Goal: Task Accomplishment & Management: Use online tool/utility

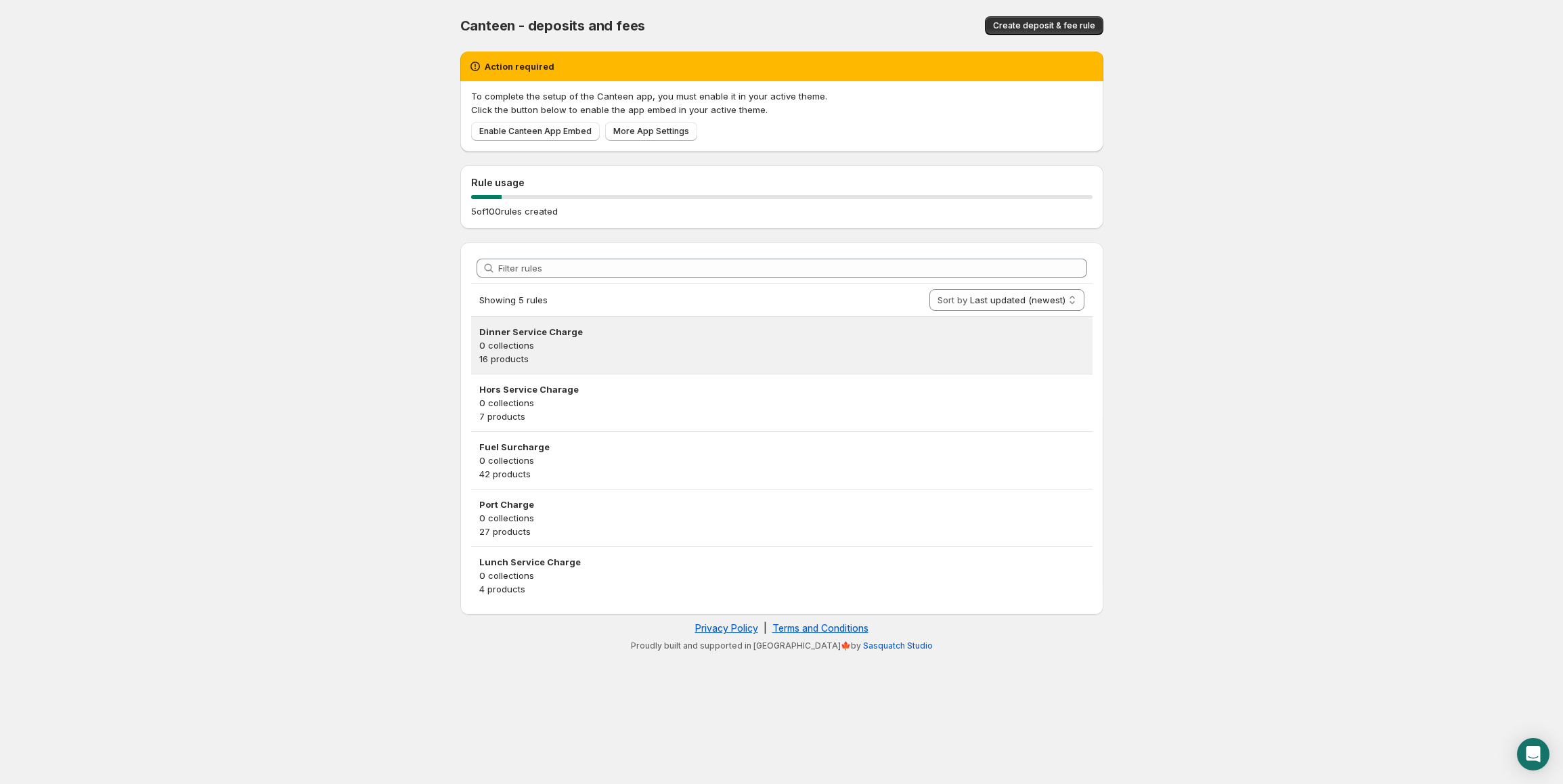
click at [983, 347] on p "0 collections" at bounding box center [782, 345] width 605 height 14
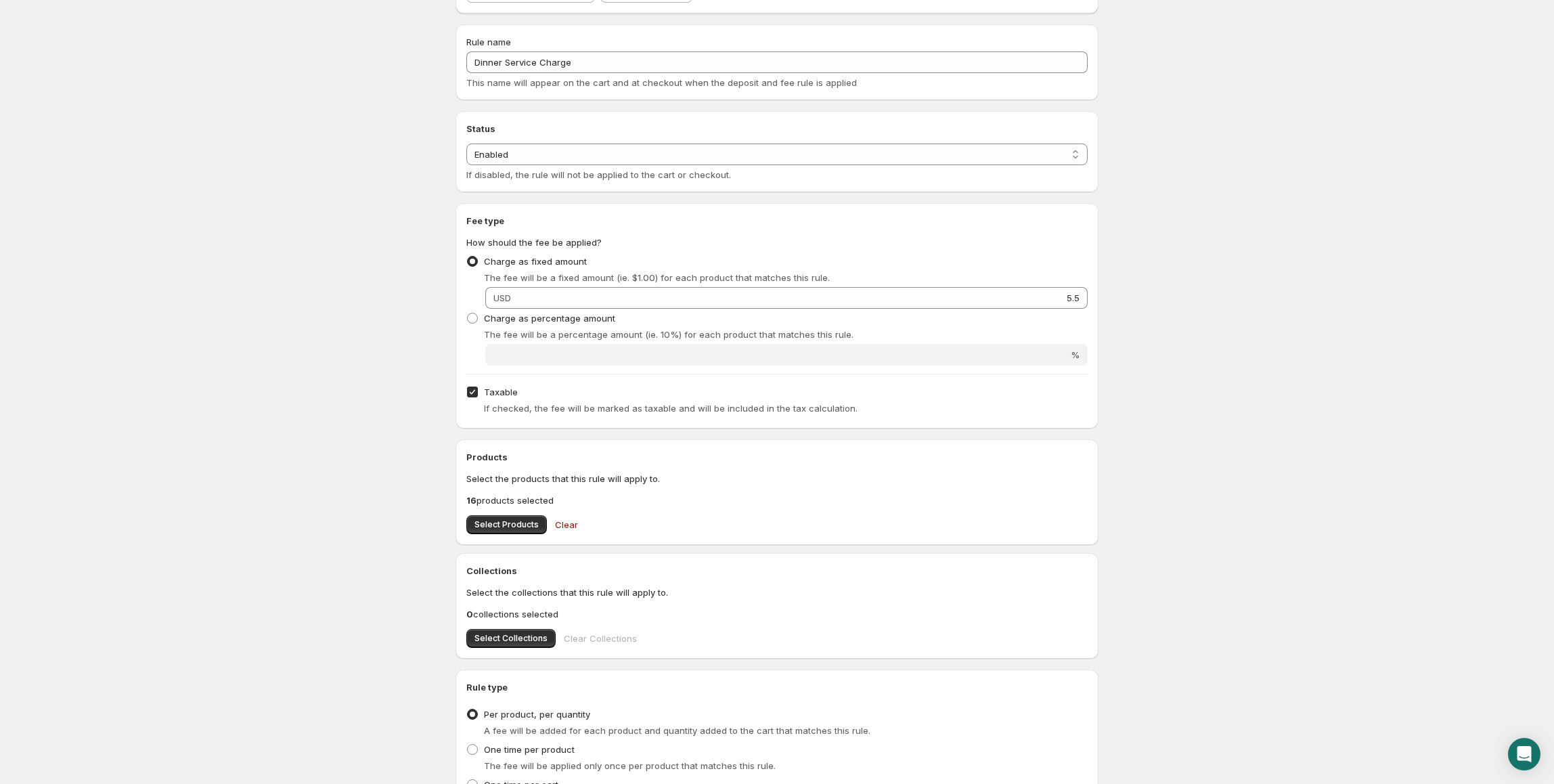
scroll to position [180, 0]
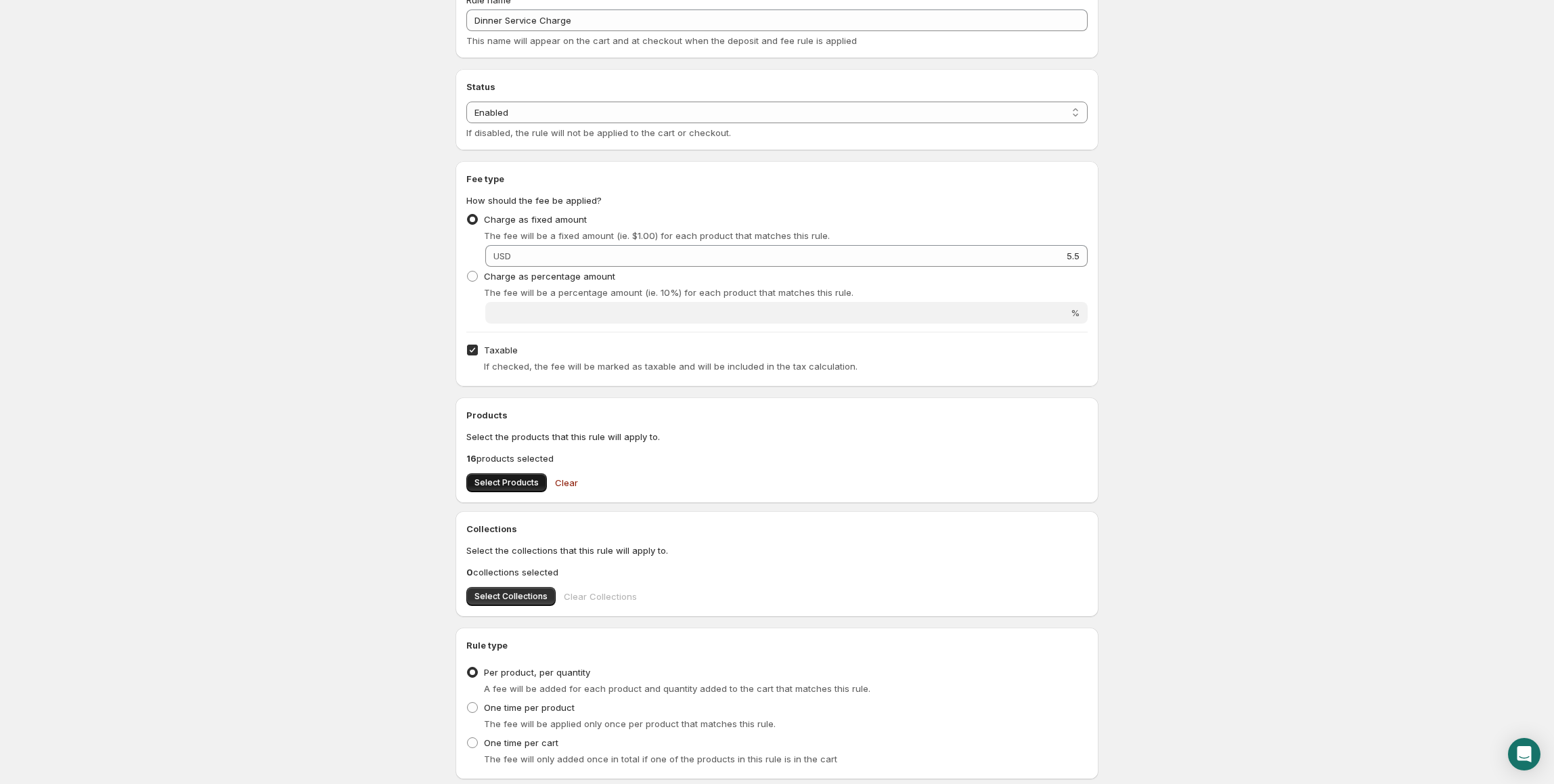
click at [513, 485] on span "Select Products" at bounding box center [506, 482] width 65 height 11
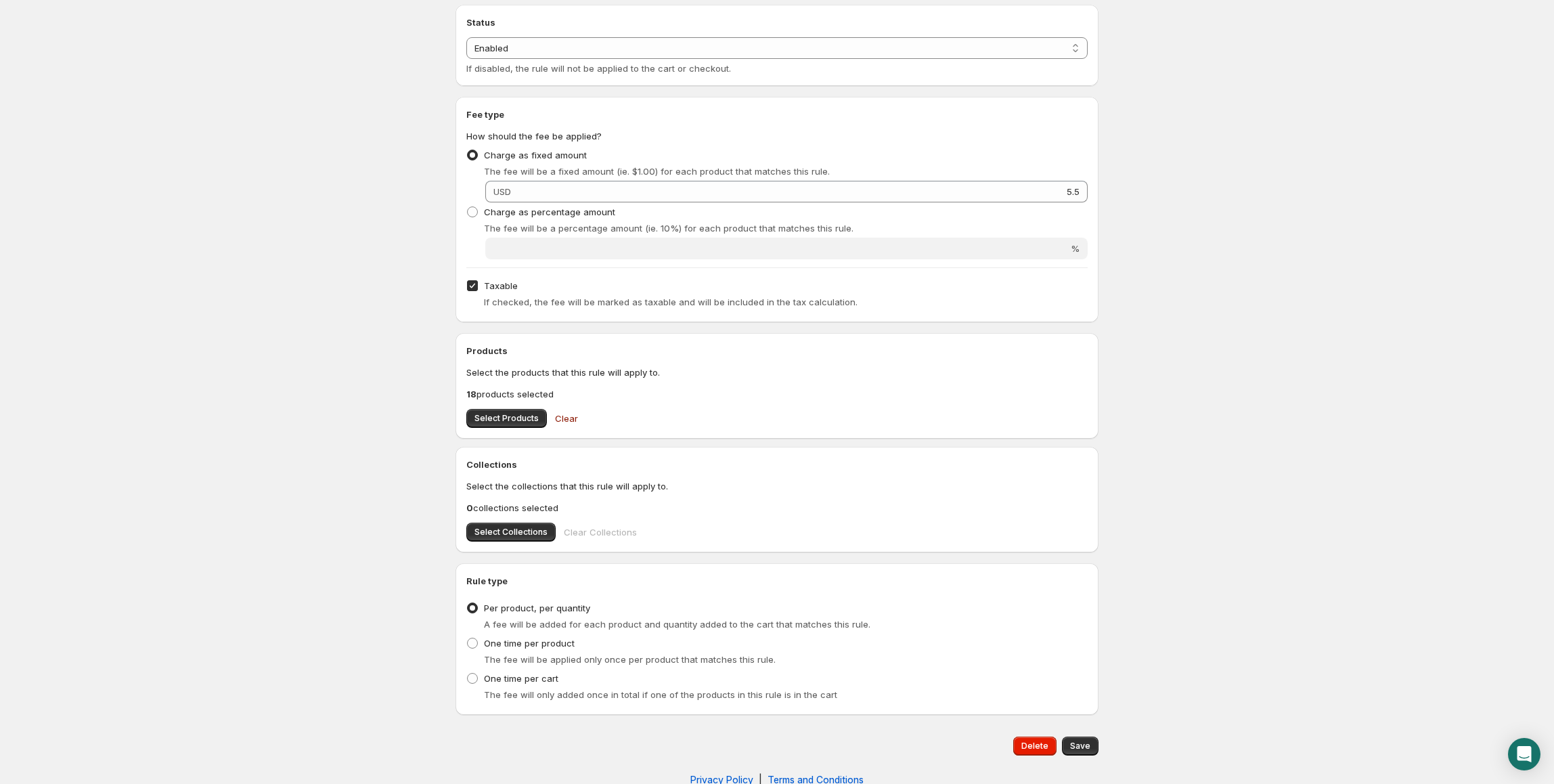
scroll to position [269, 0]
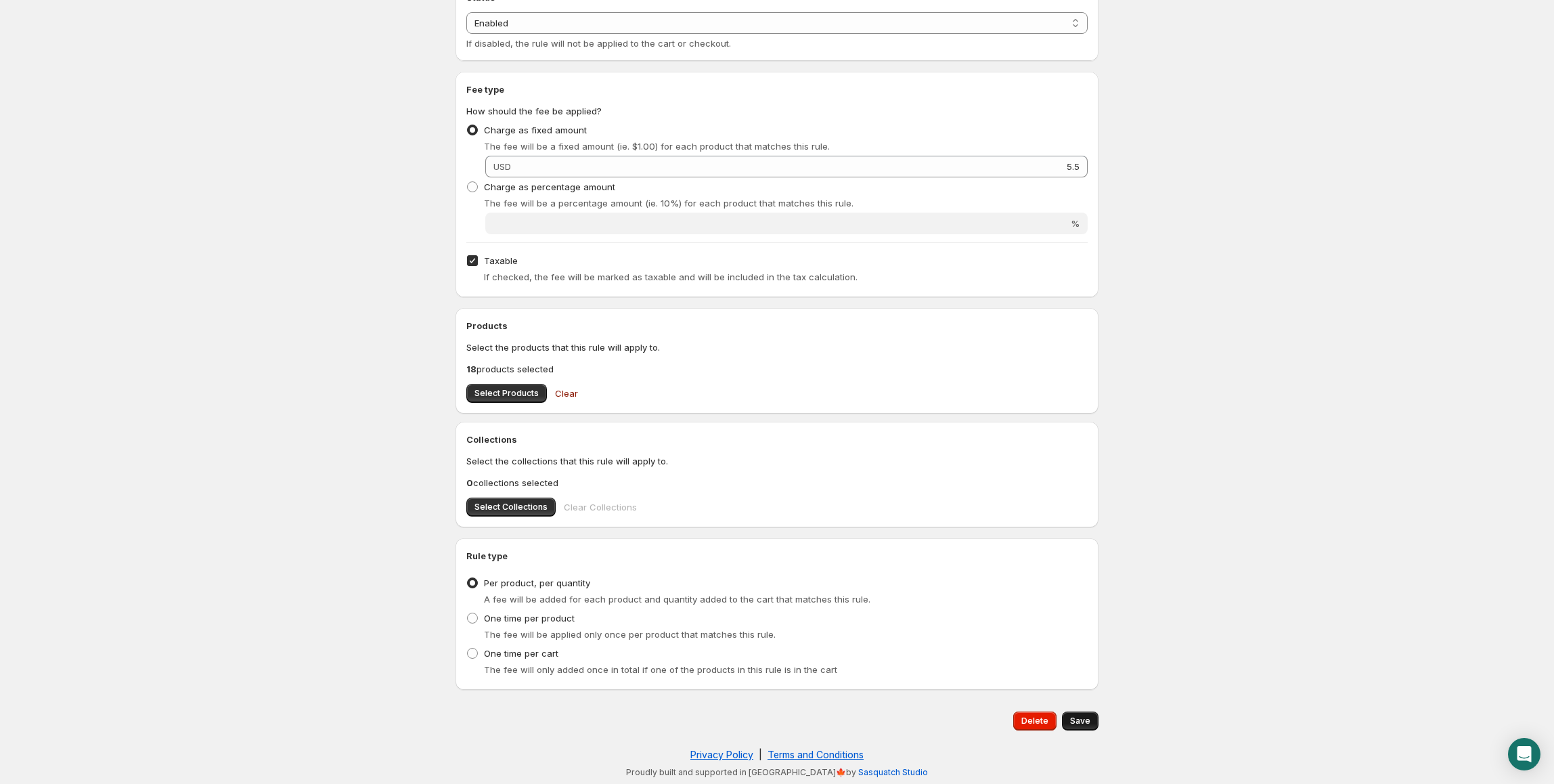
click at [1090, 716] on span "Save" at bounding box center [1080, 720] width 21 height 11
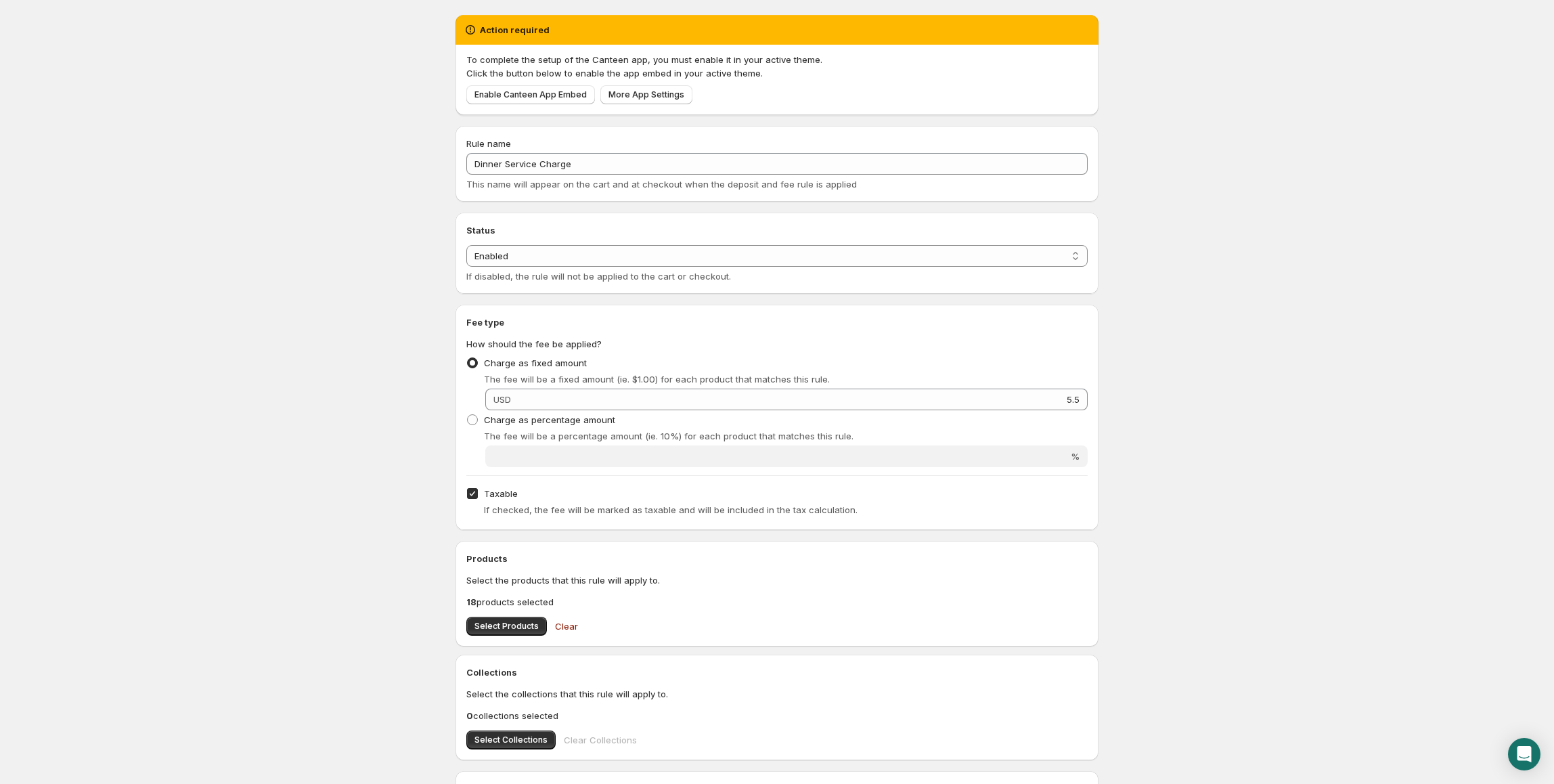
scroll to position [0, 0]
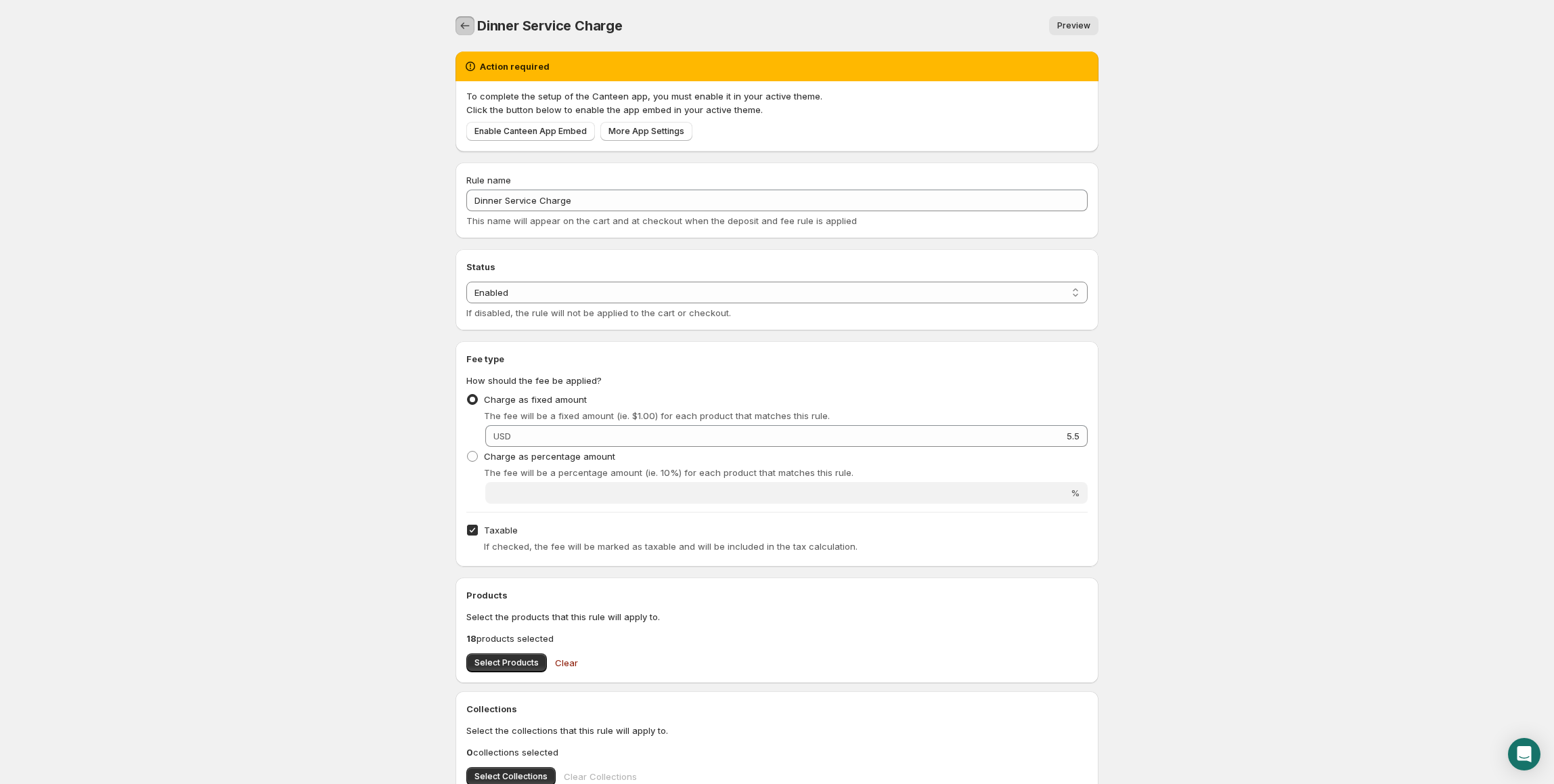
click at [458, 19] on icon "Settings" at bounding box center [465, 26] width 14 height 14
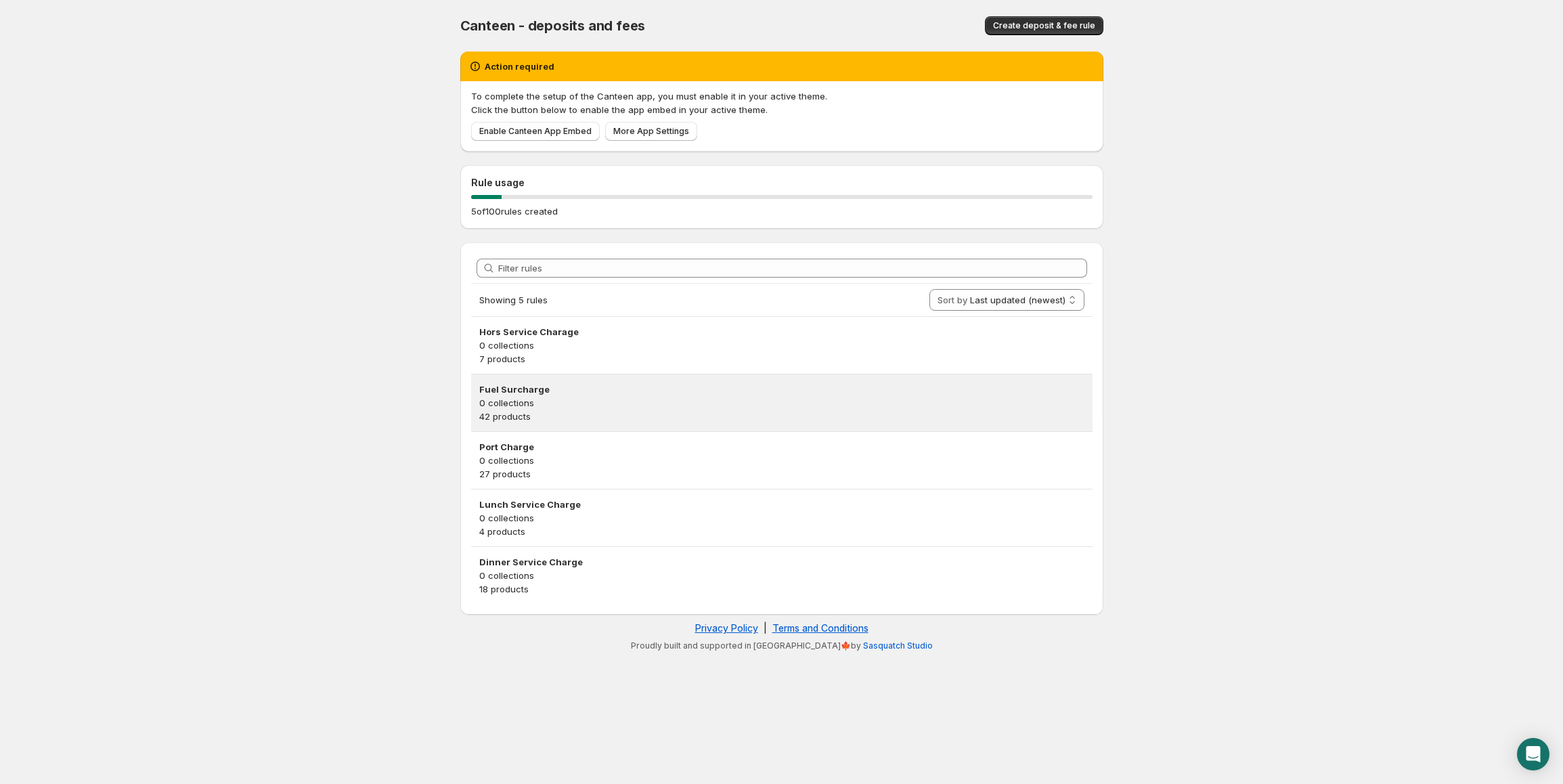
click at [494, 404] on p "0 collections" at bounding box center [782, 403] width 605 height 14
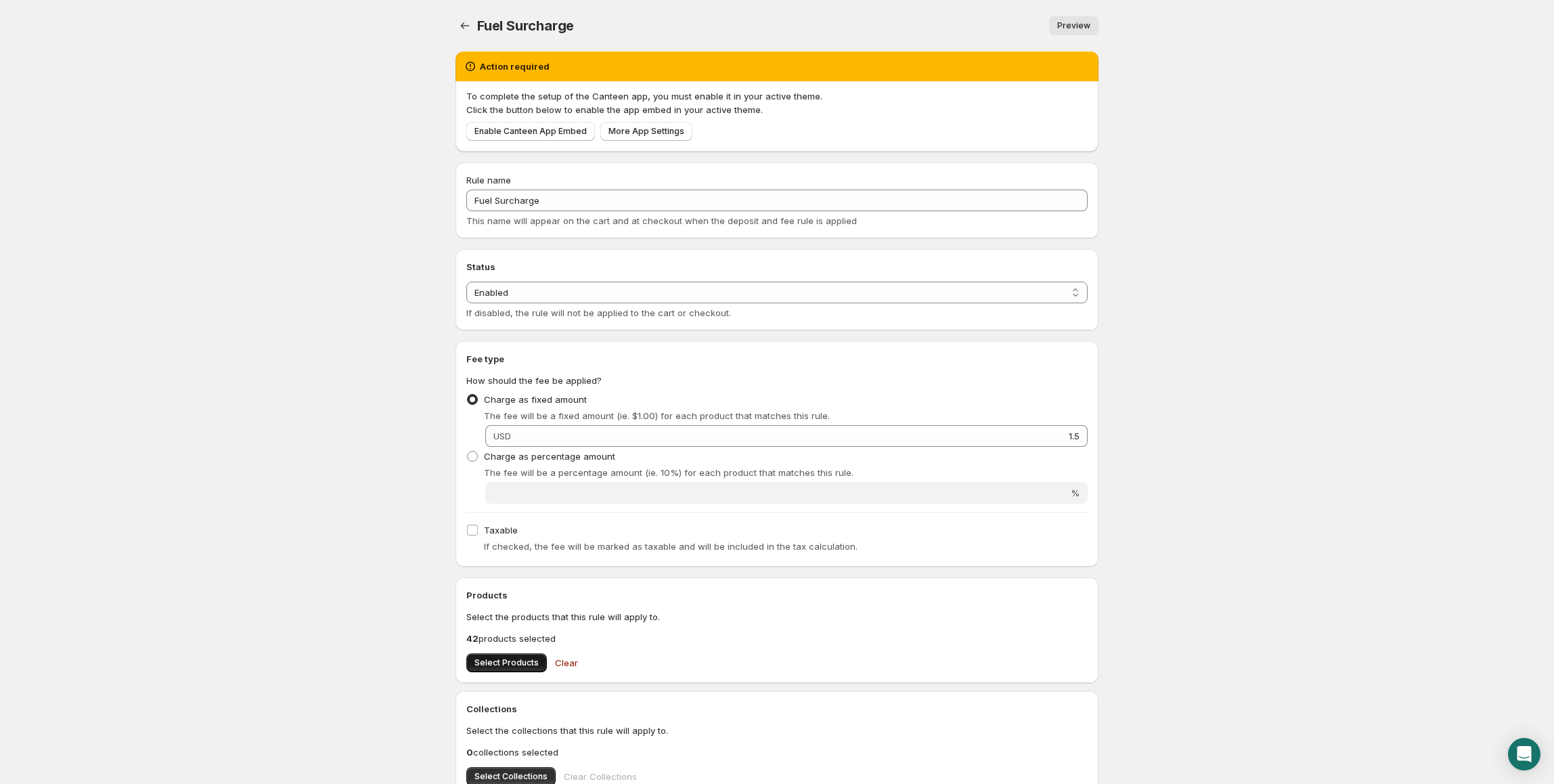
click at [515, 664] on span "Select Products" at bounding box center [506, 663] width 65 height 11
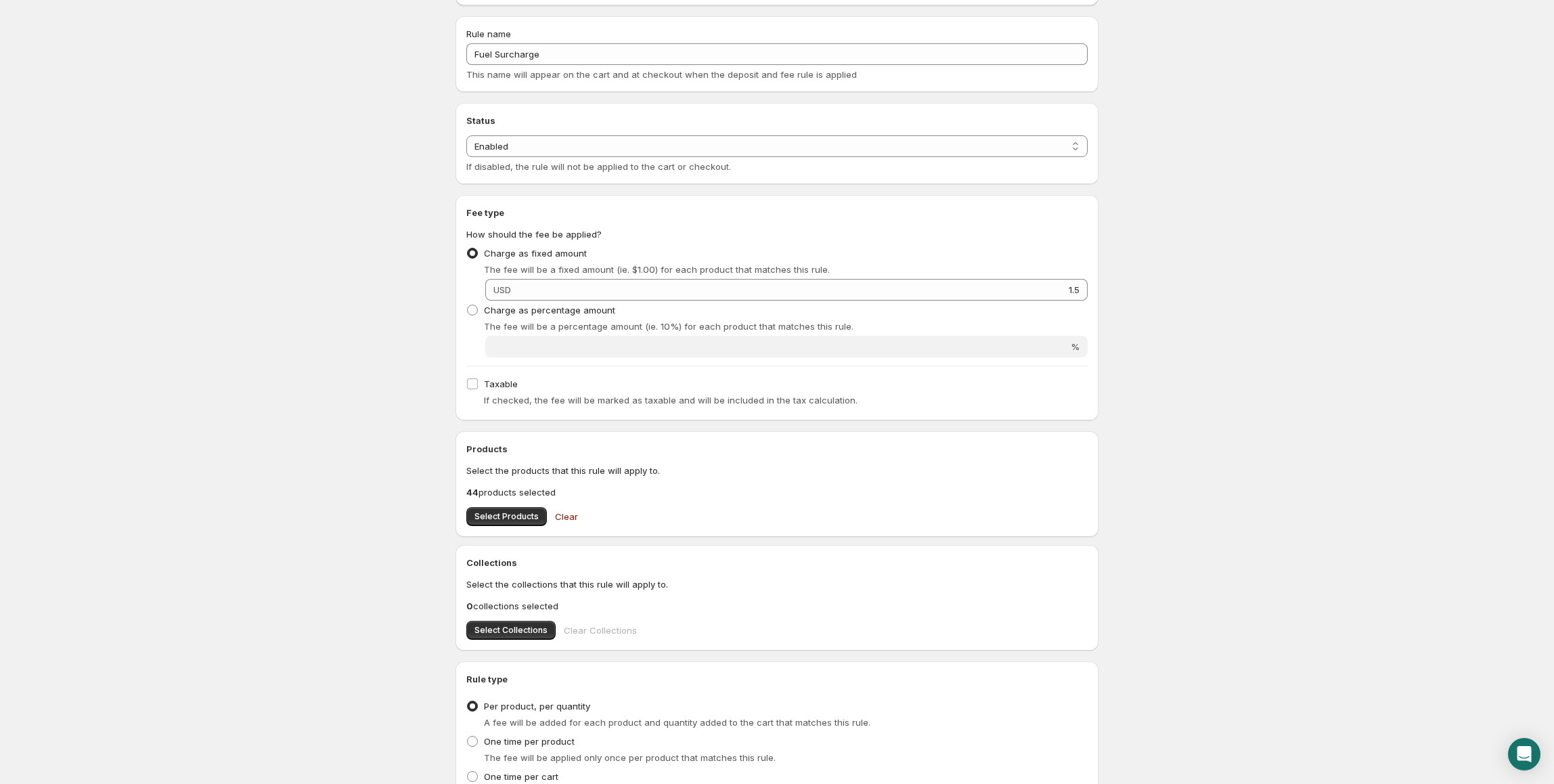
scroll to position [269, 0]
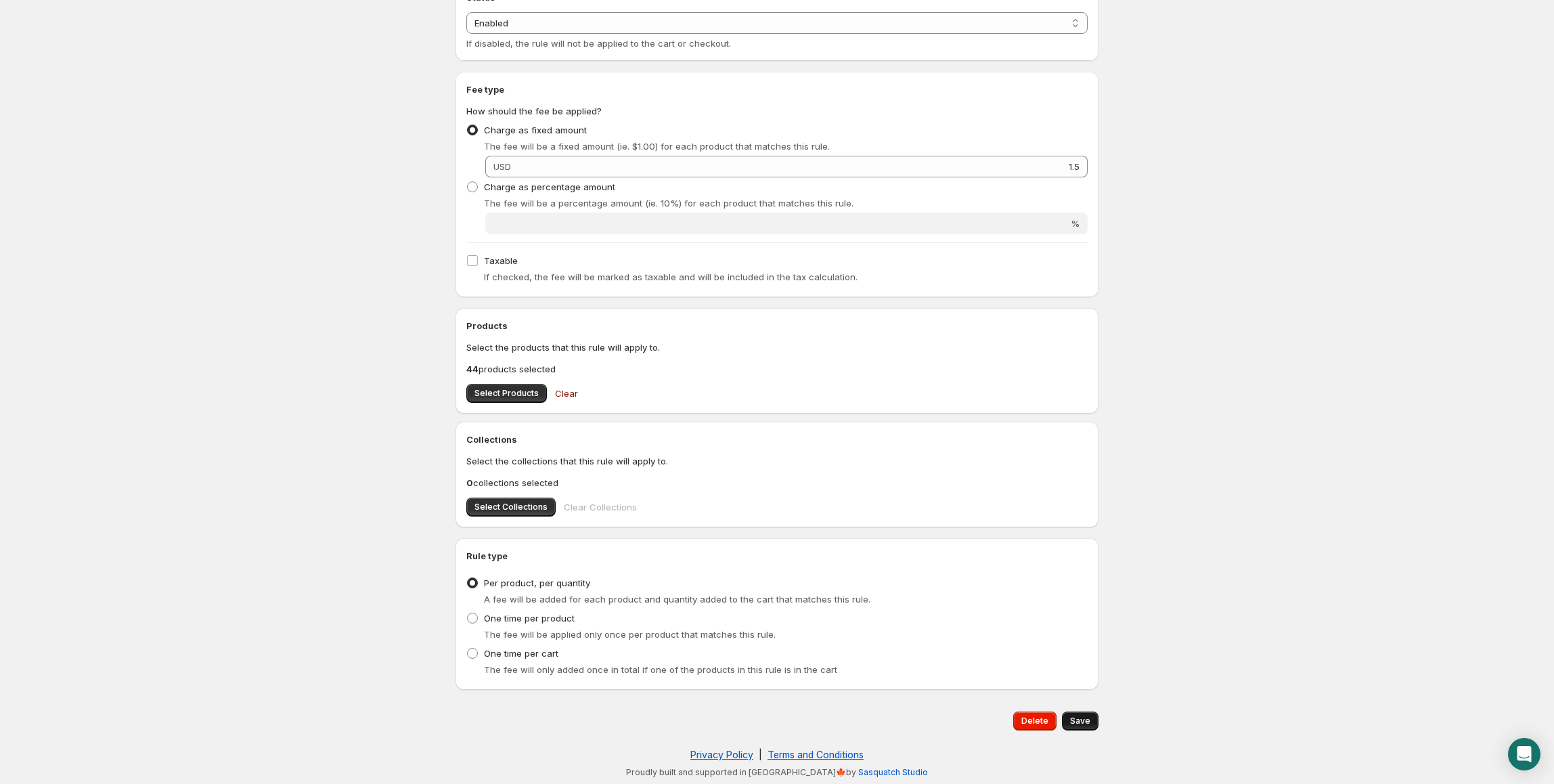
click at [1081, 721] on span "Save" at bounding box center [1080, 720] width 21 height 11
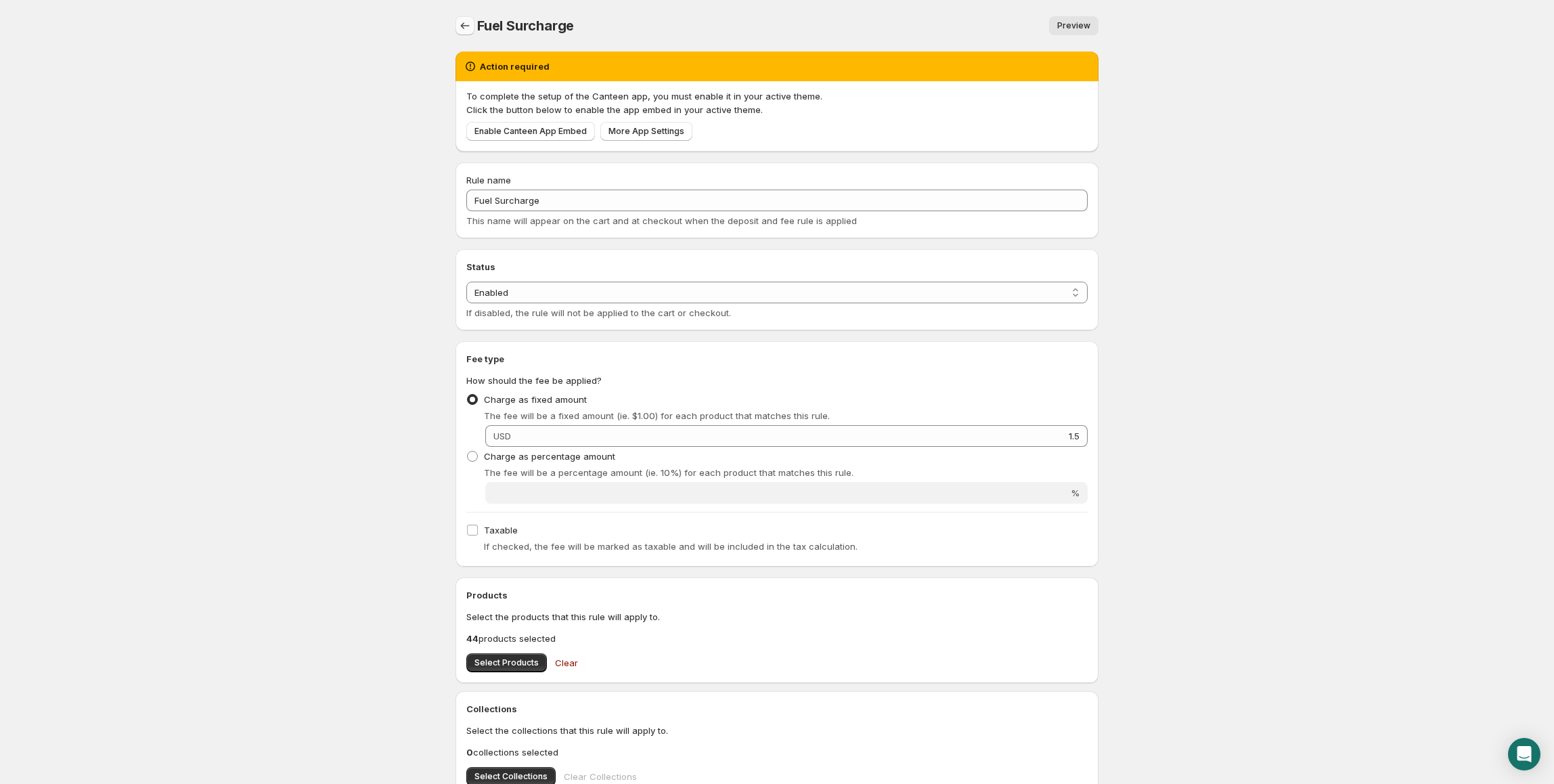
click at [472, 24] on button "Settings" at bounding box center [465, 26] width 19 height 19
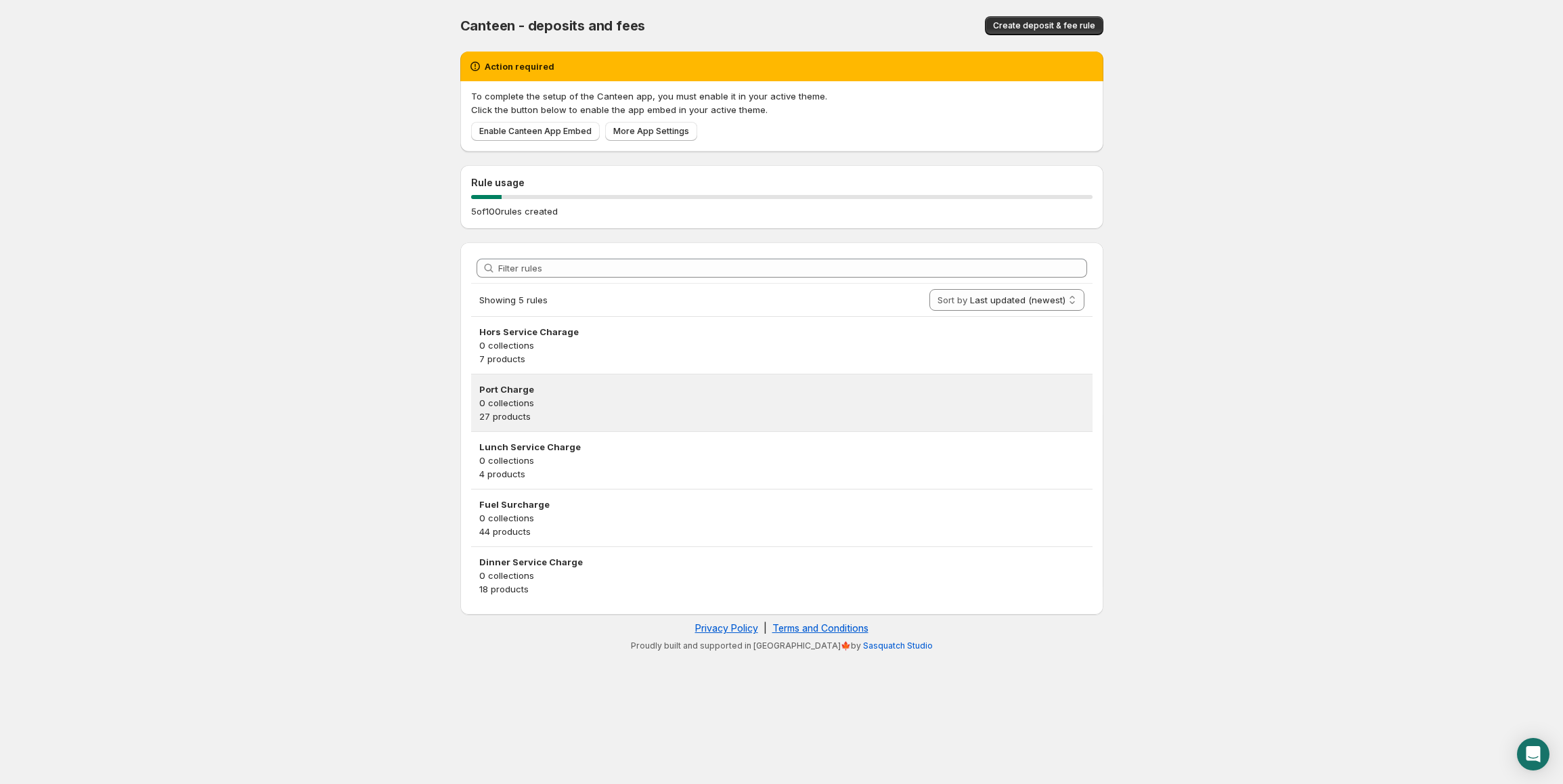
click at [575, 418] on p "27 products" at bounding box center [782, 417] width 605 height 14
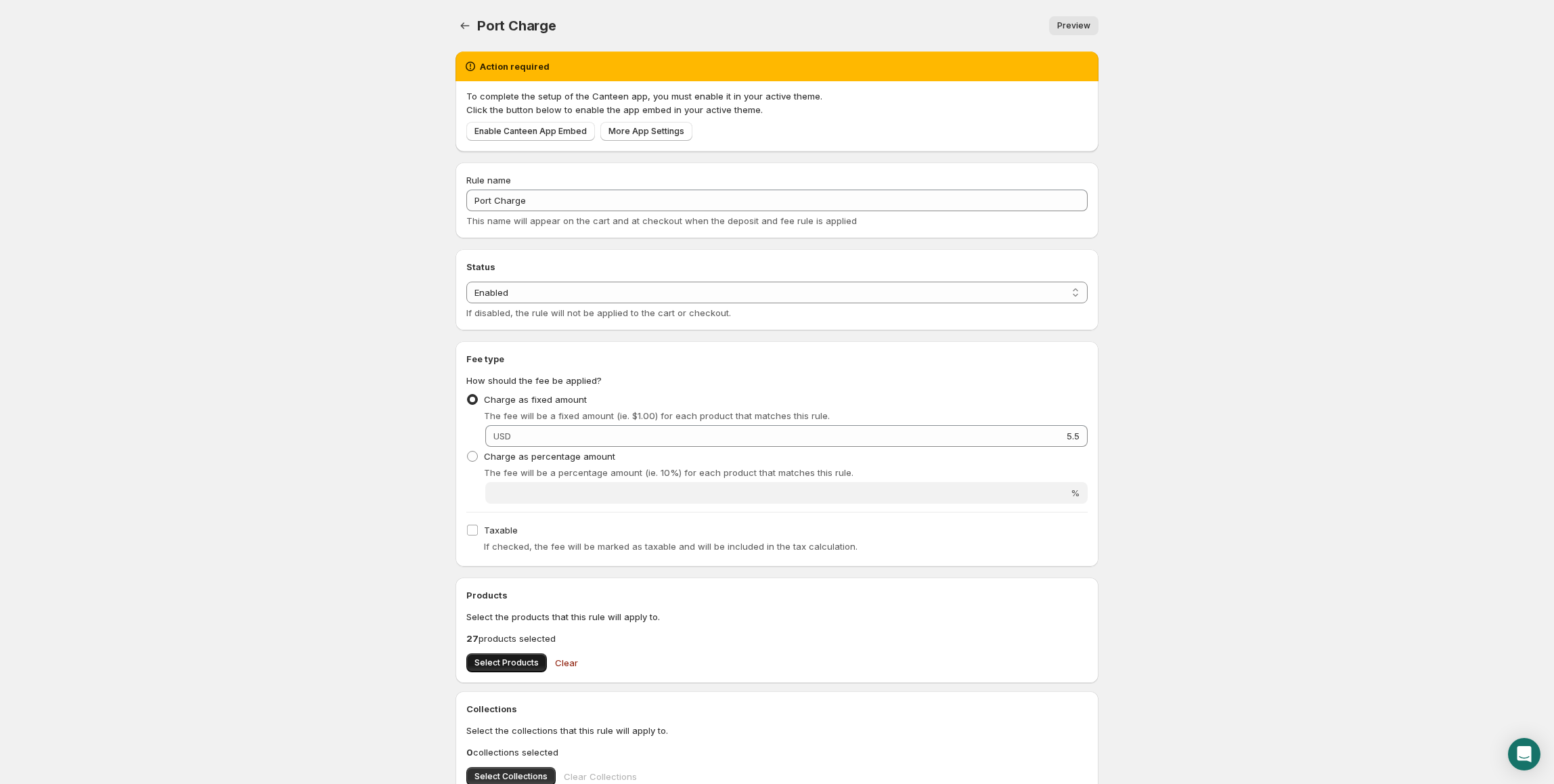
click at [492, 667] on span "Select Products" at bounding box center [506, 663] width 65 height 11
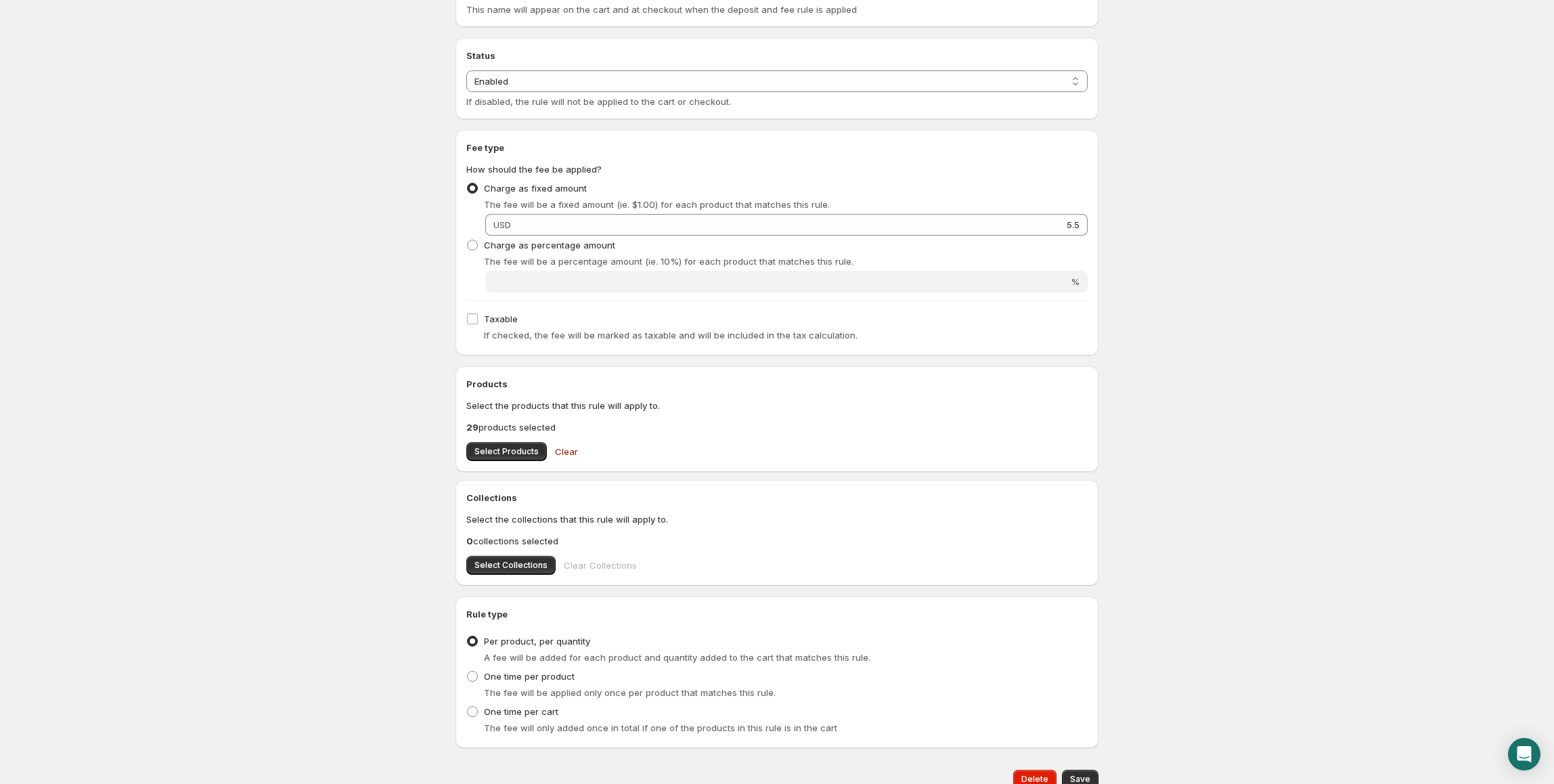
scroll to position [269, 0]
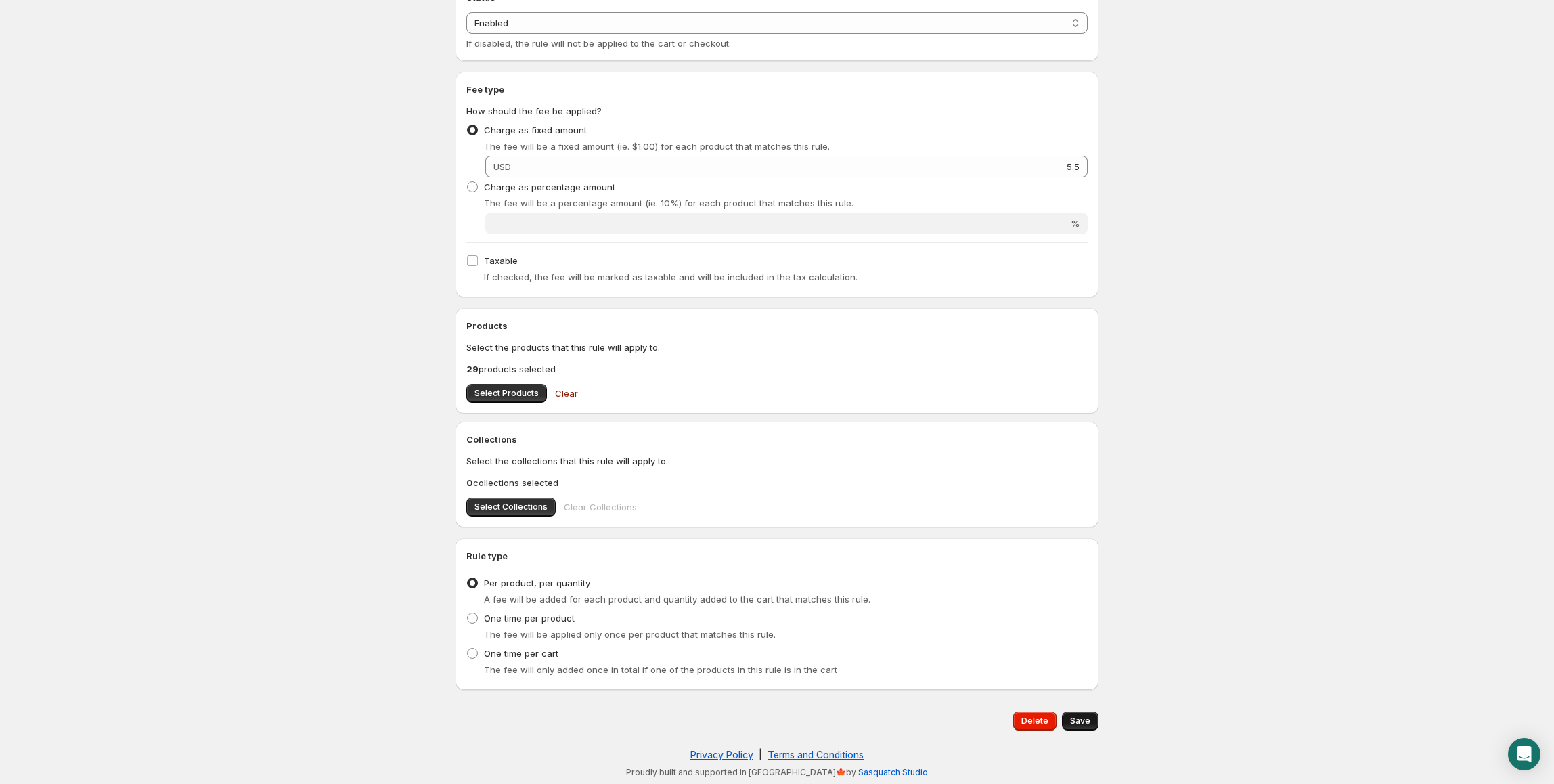
click at [1082, 716] on span "Save" at bounding box center [1080, 720] width 21 height 11
click at [1081, 721] on div "Save" at bounding box center [1080, 720] width 36 height 19
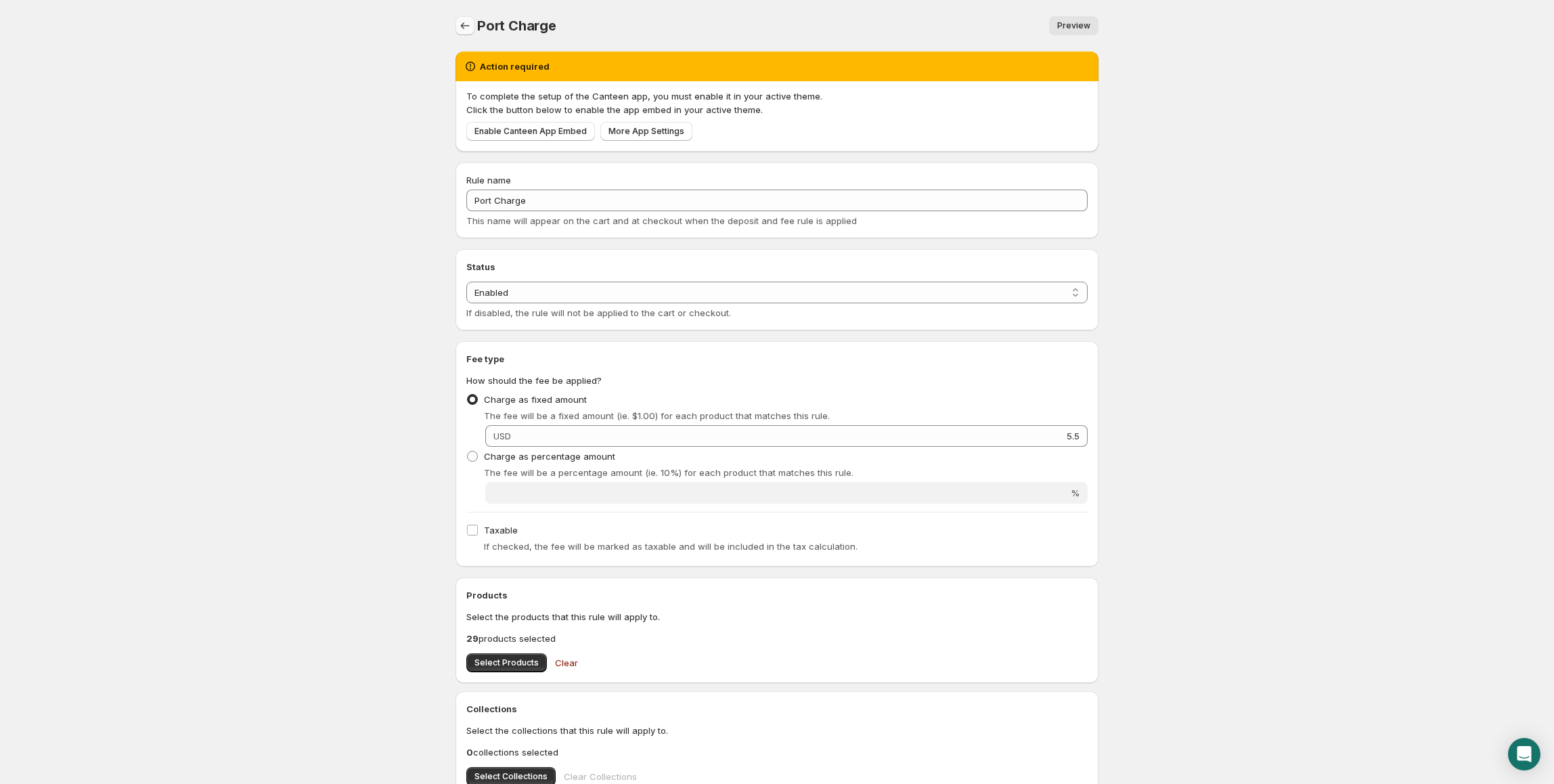
click at [469, 27] on icon "Settings" at bounding box center [465, 26] width 14 height 14
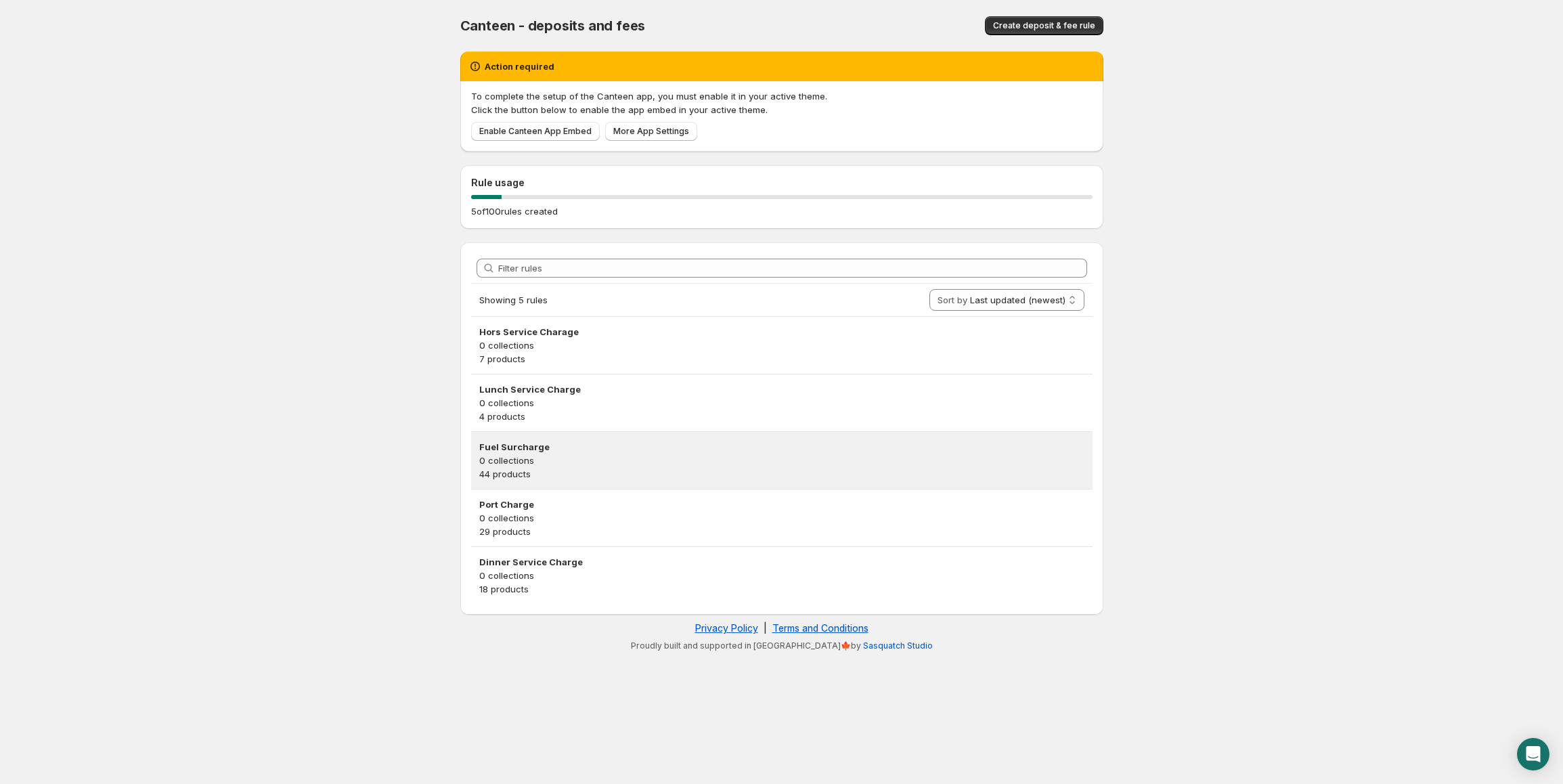
click at [541, 463] on p "0 collections" at bounding box center [782, 460] width 605 height 14
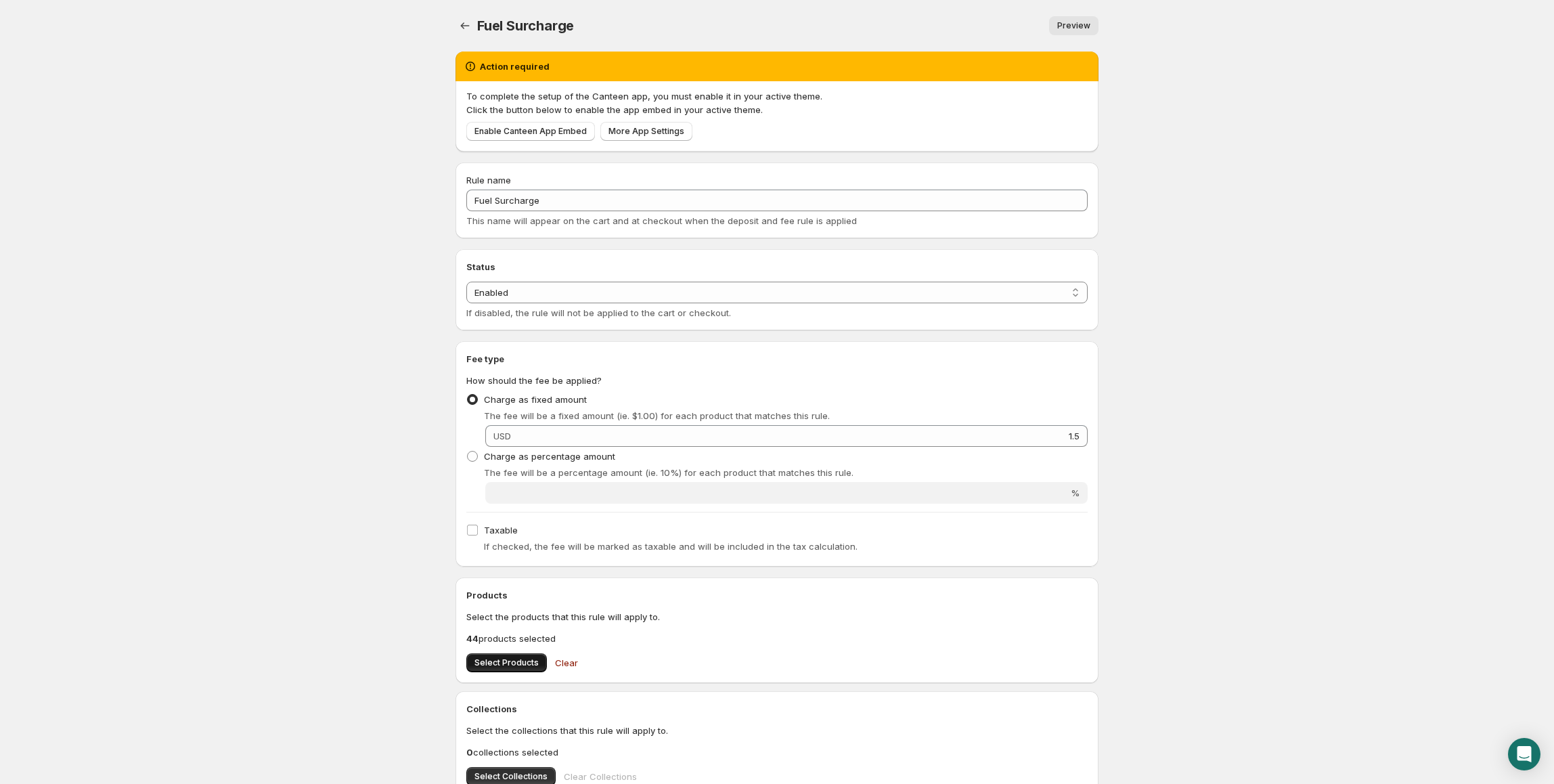
click at [512, 670] on button "Select Products" at bounding box center [507, 663] width 81 height 19
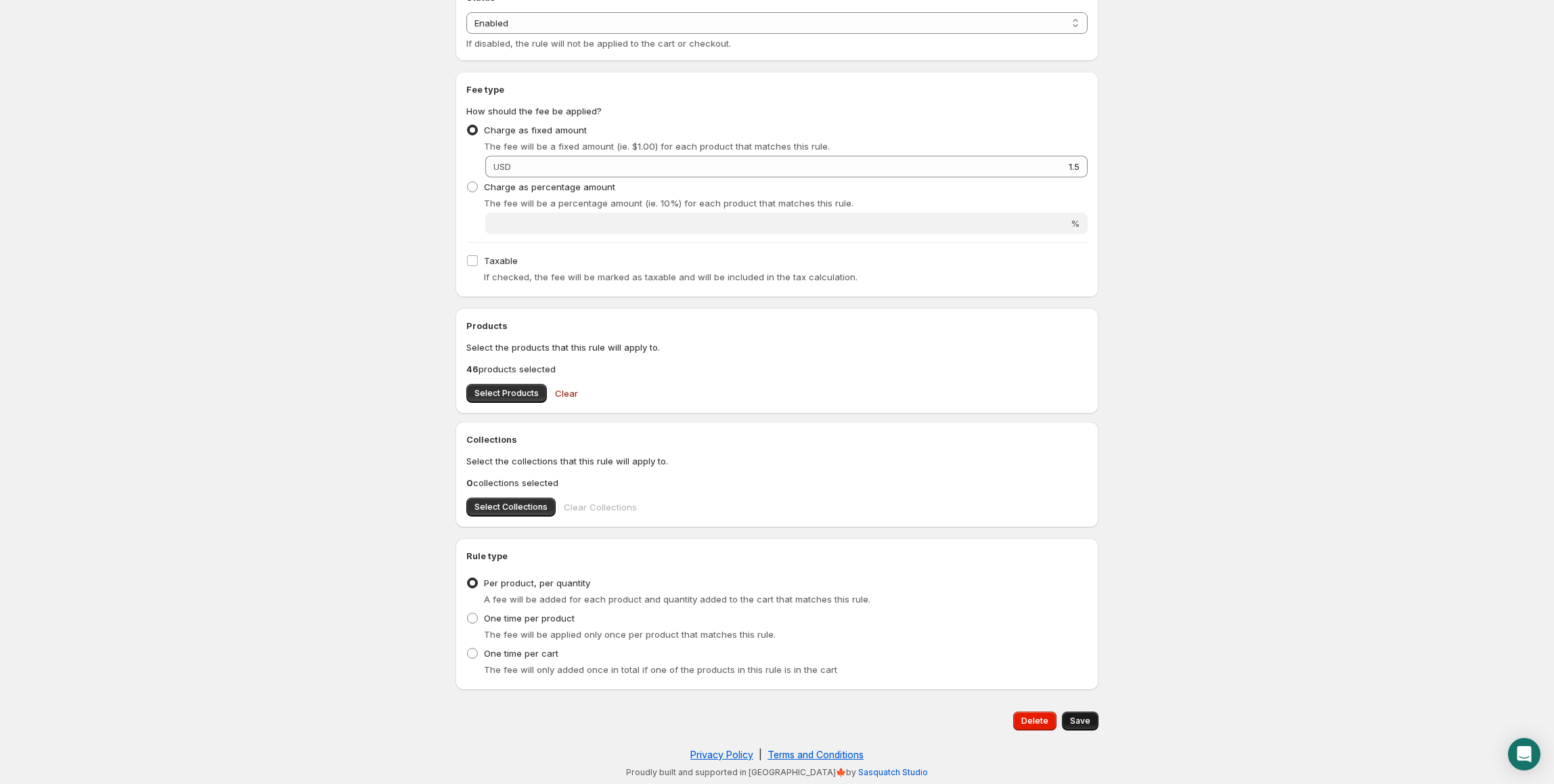
click at [1078, 720] on span "Save" at bounding box center [1080, 720] width 21 height 11
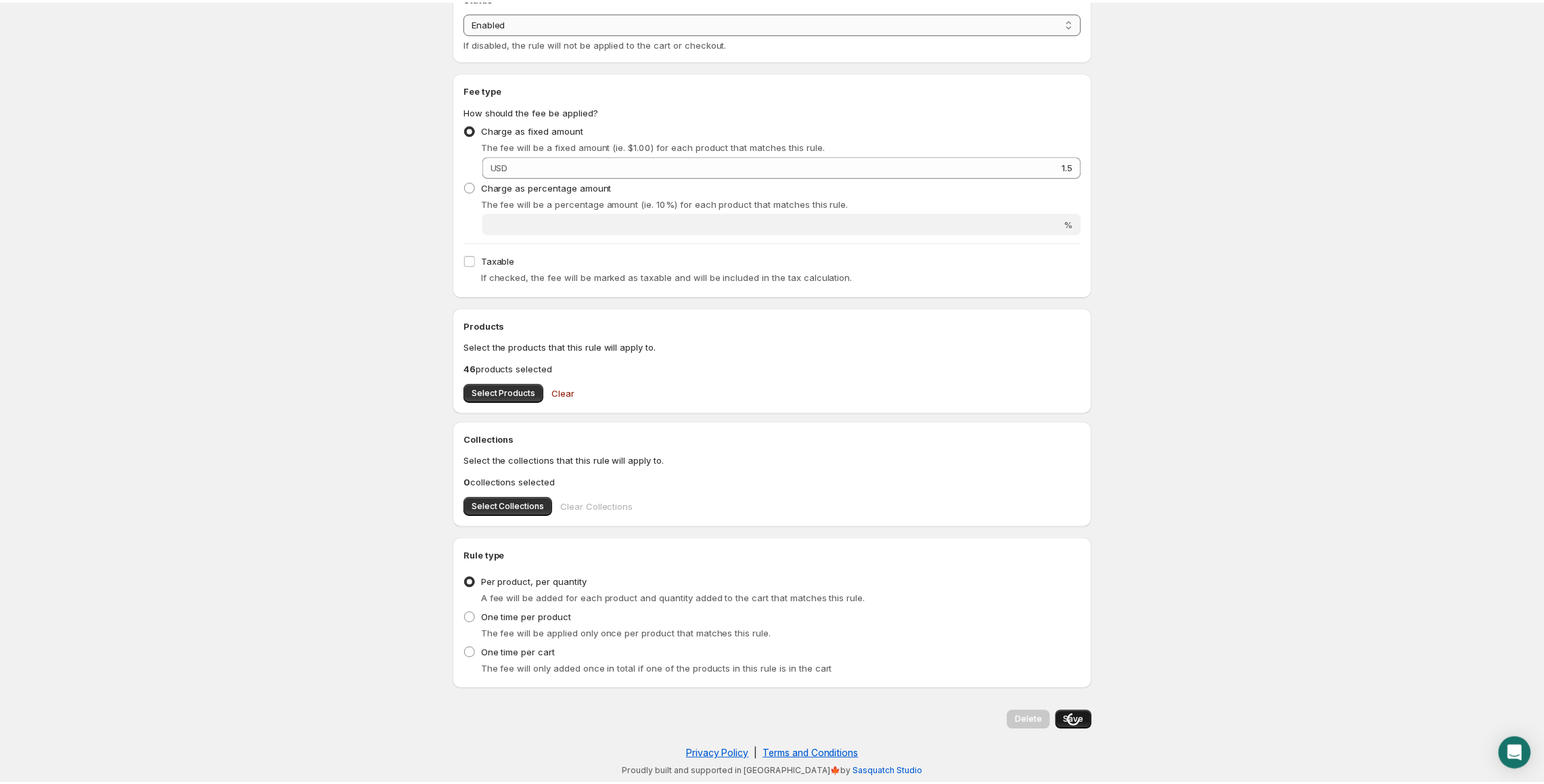
scroll to position [0, 0]
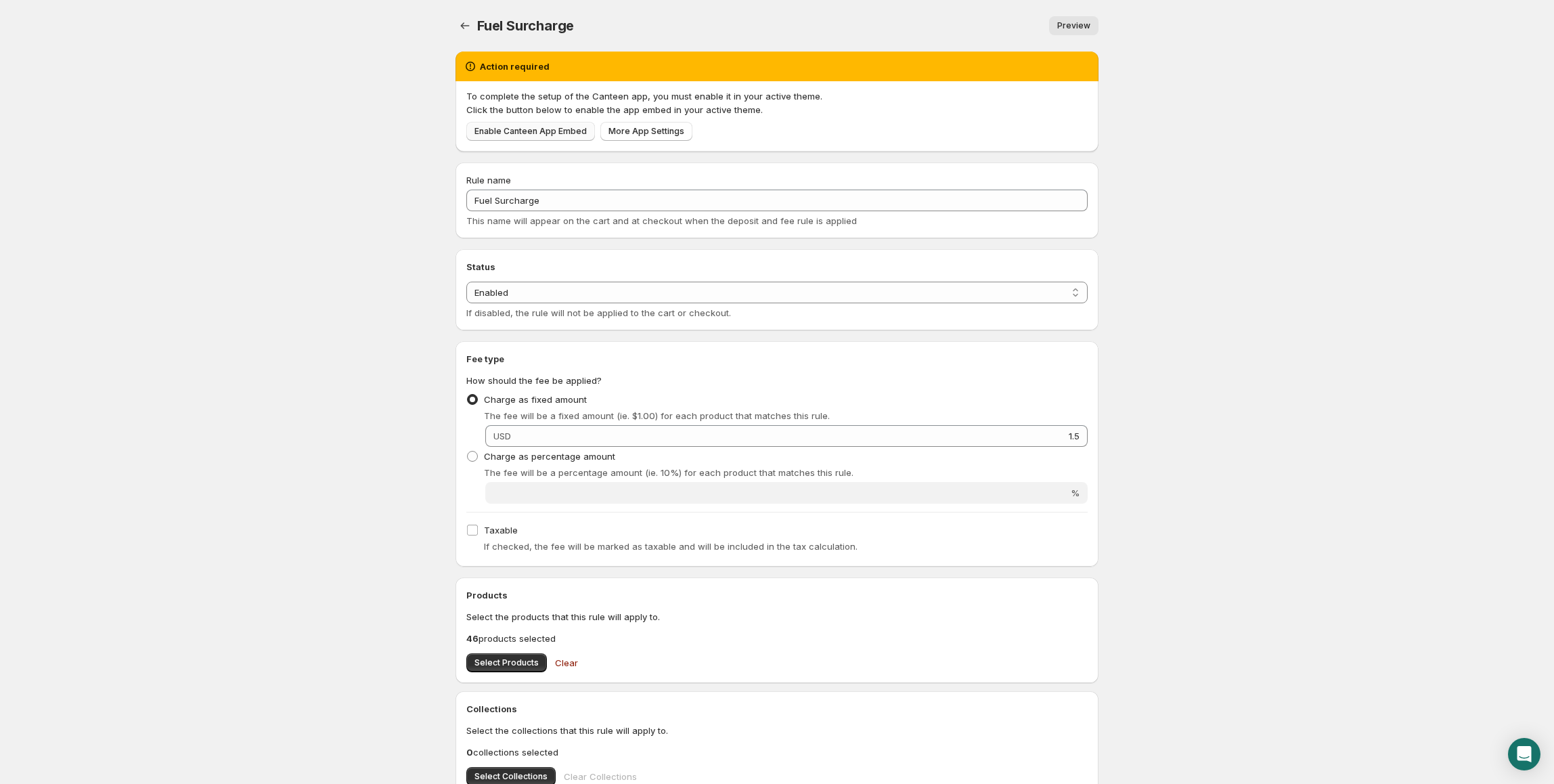
click at [511, 136] on span "Enable Canteen App Embed" at bounding box center [530, 131] width 113 height 11
